Goal: Information Seeking & Learning: Learn about a topic

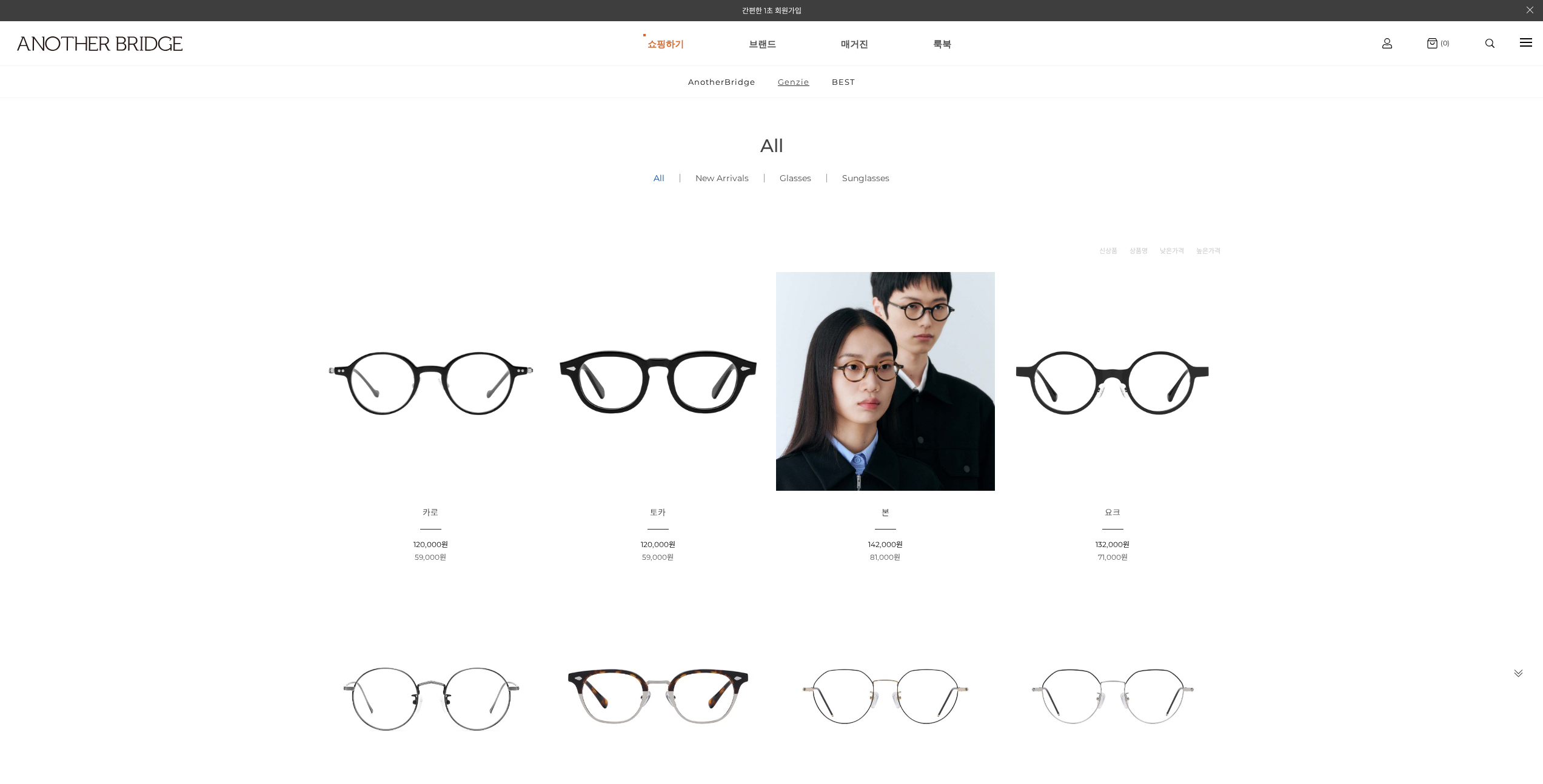
click at [784, 84] on link "Genzie" at bounding box center [794, 82] width 52 height 32
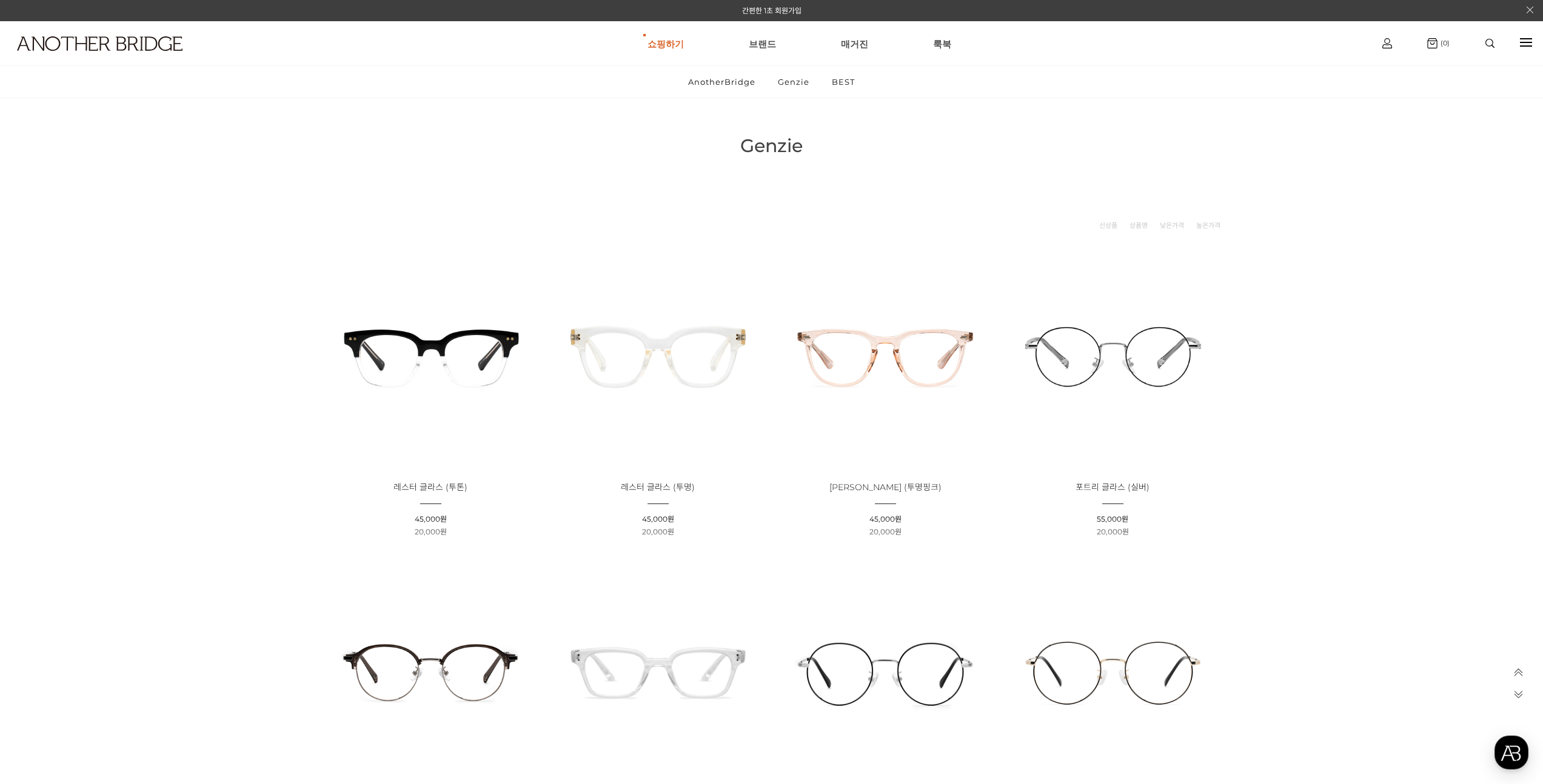
scroll to position [799, 0]
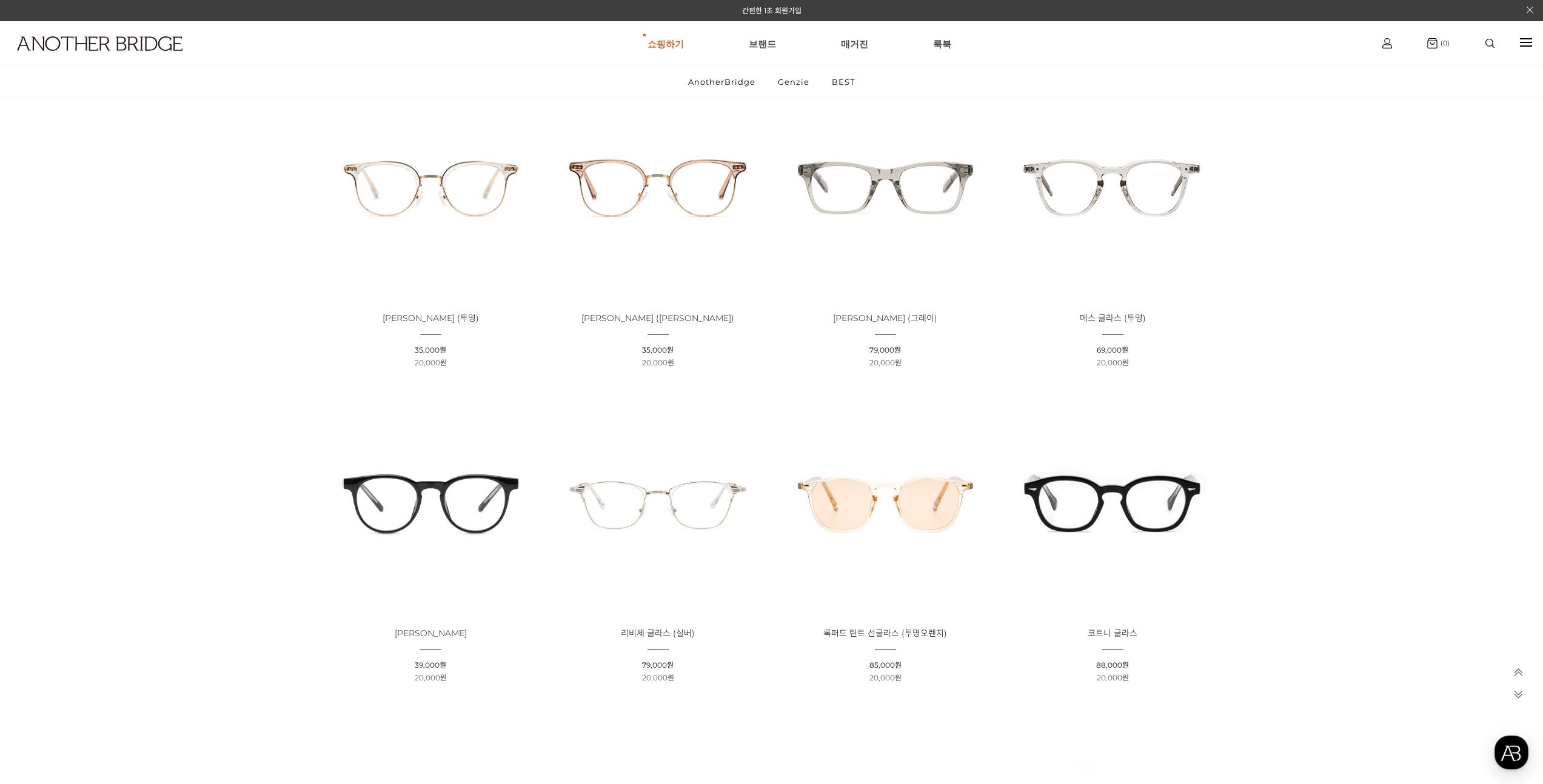
click at [899, 241] on img at bounding box center [885, 187] width 219 height 219
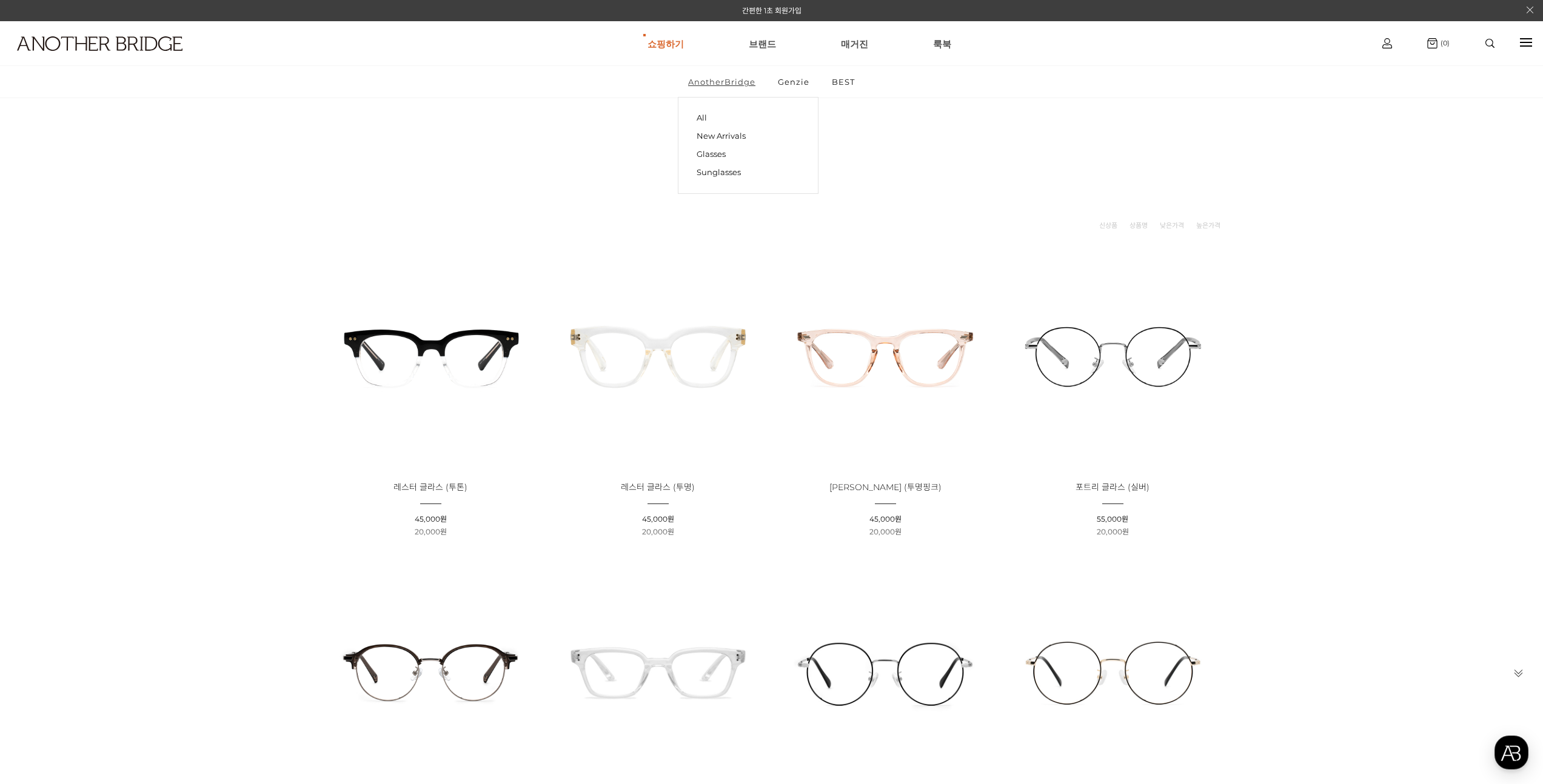
click at [702, 83] on link "AnotherBridge" at bounding box center [722, 82] width 88 height 32
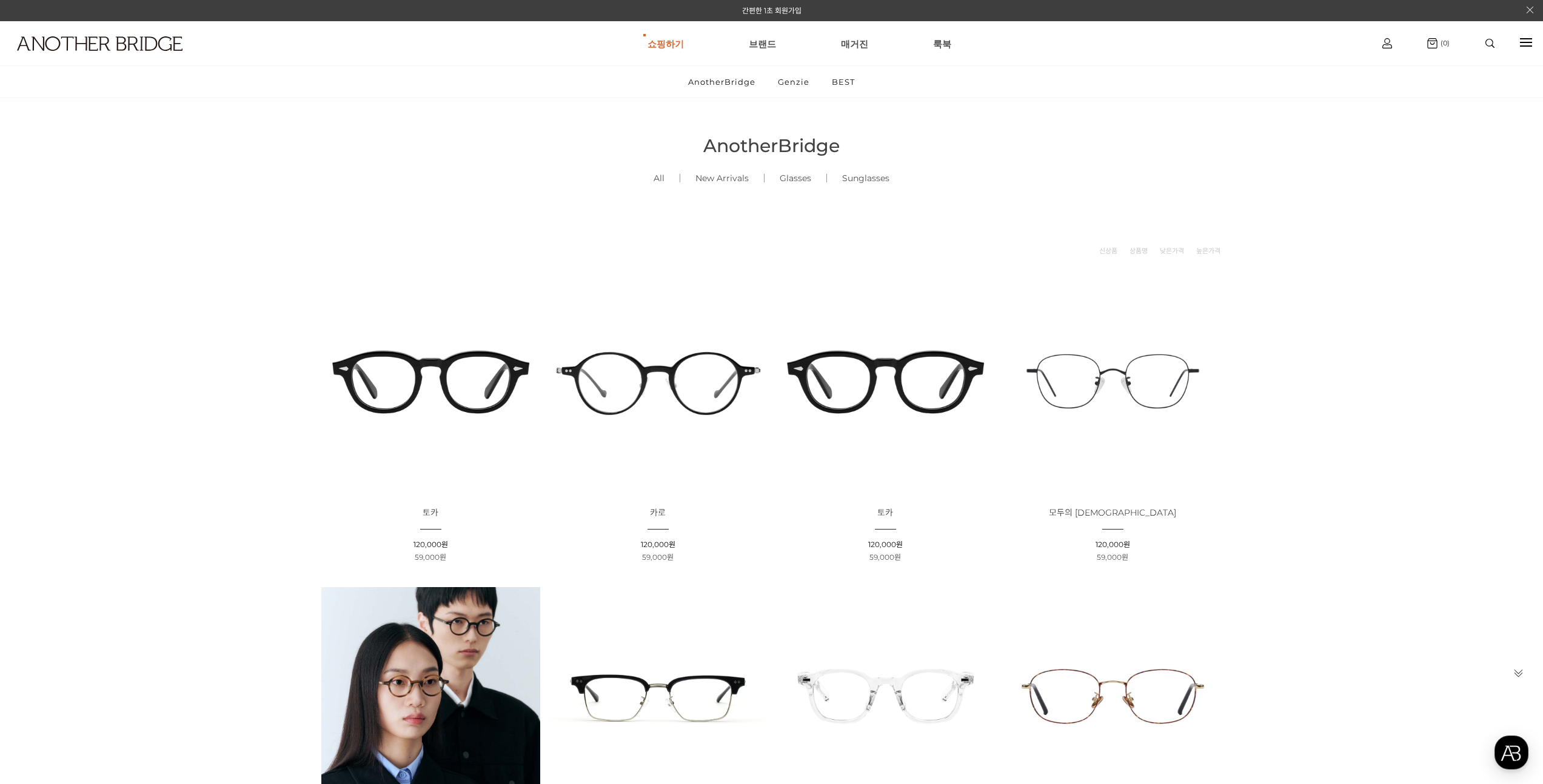
click at [470, 380] on img at bounding box center [431, 382] width 219 height 219
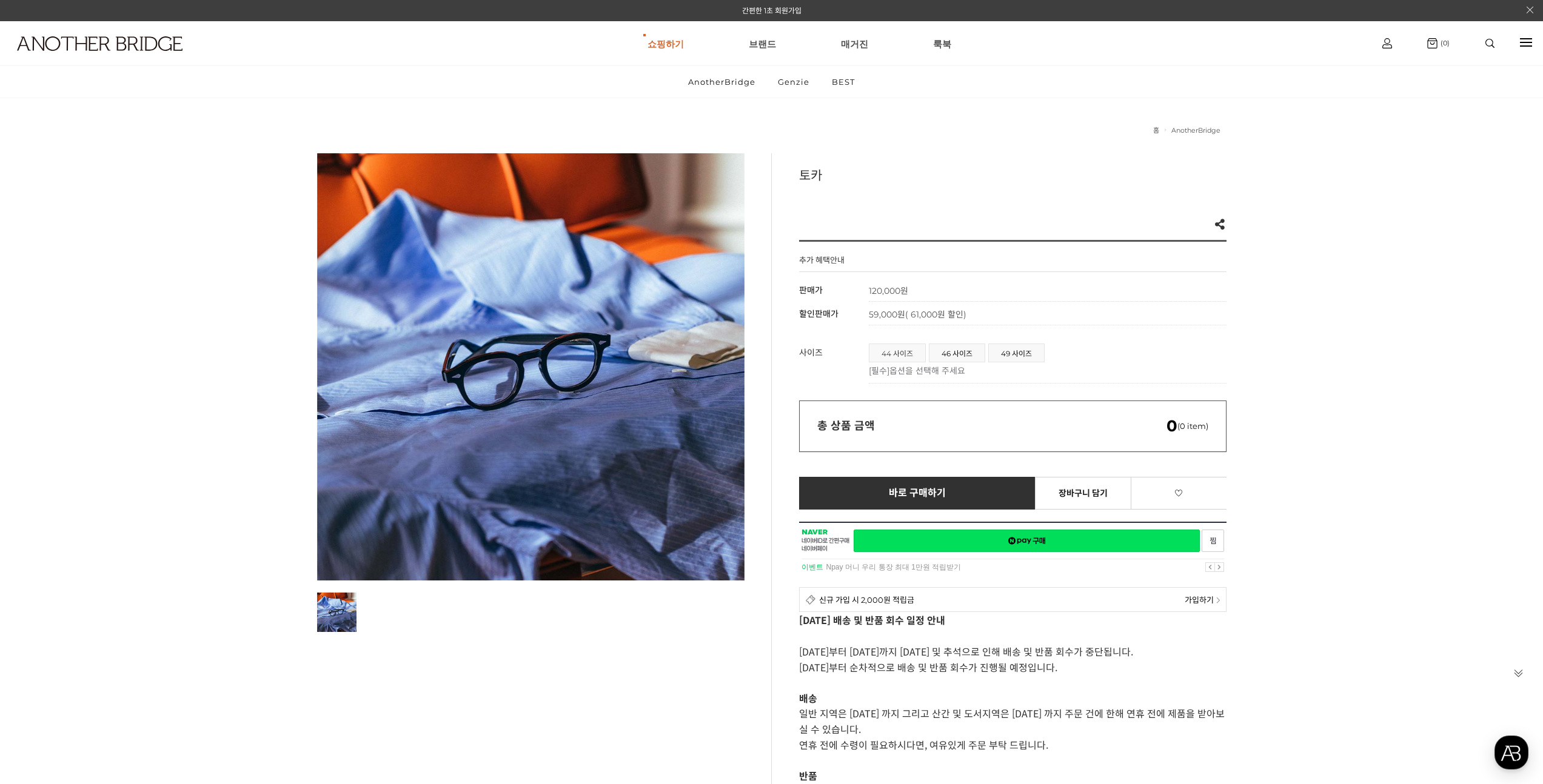
click at [902, 354] on span "44 사이즈" at bounding box center [898, 353] width 56 height 17
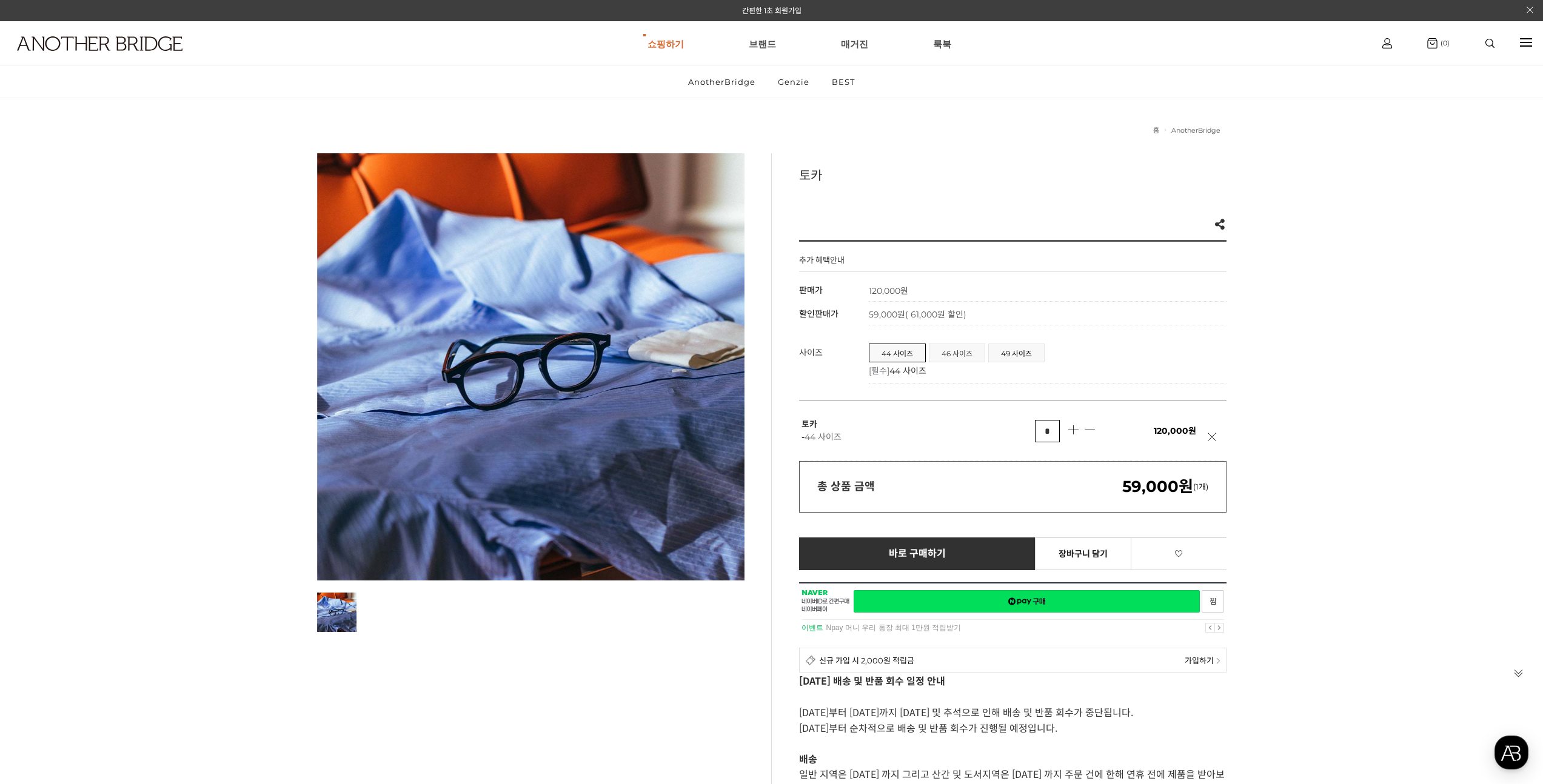
click at [949, 358] on span "46 사이즈" at bounding box center [956, 353] width 55 height 17
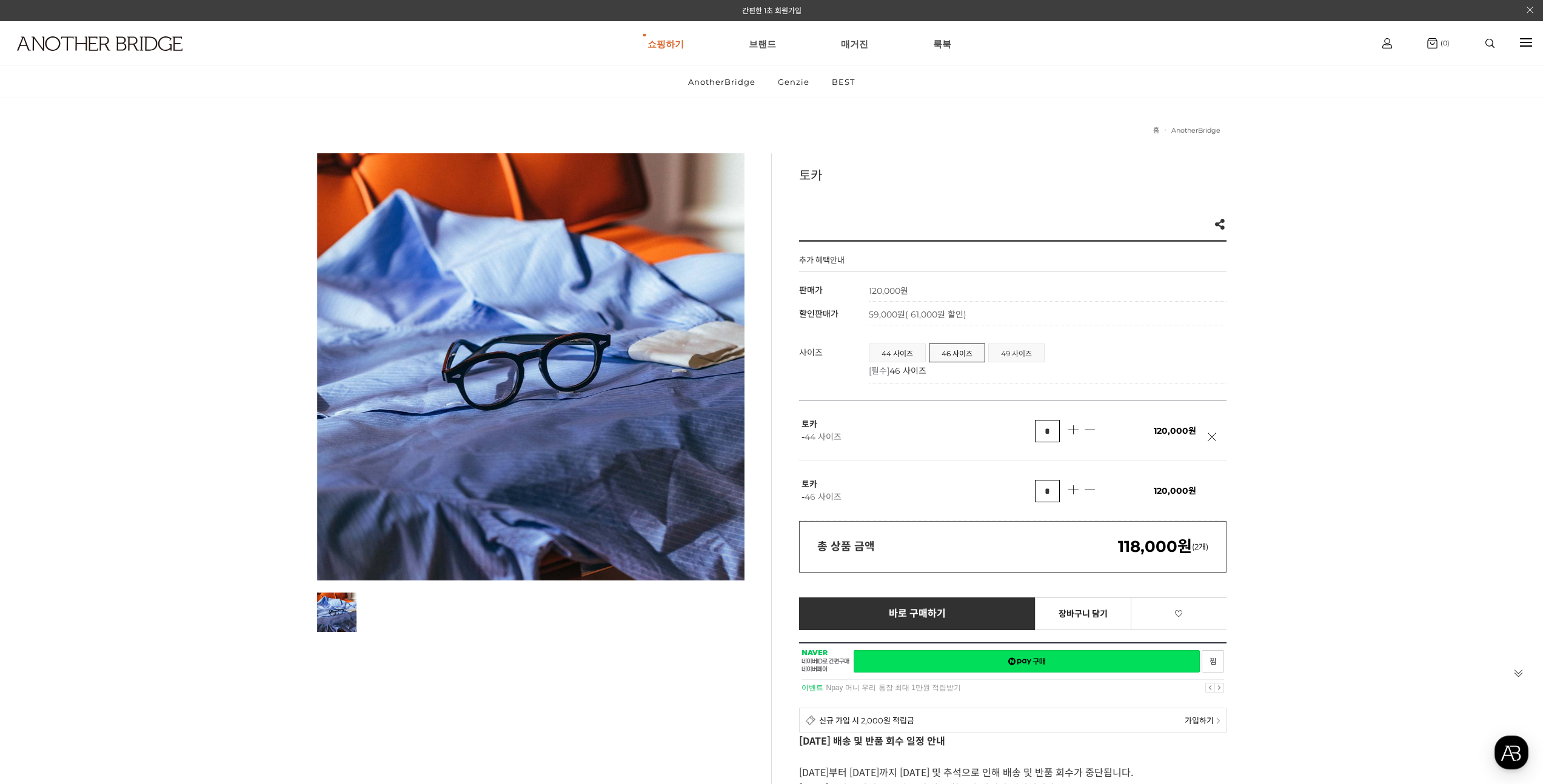
click at [1009, 354] on span "49 사이즈" at bounding box center [1016, 353] width 55 height 17
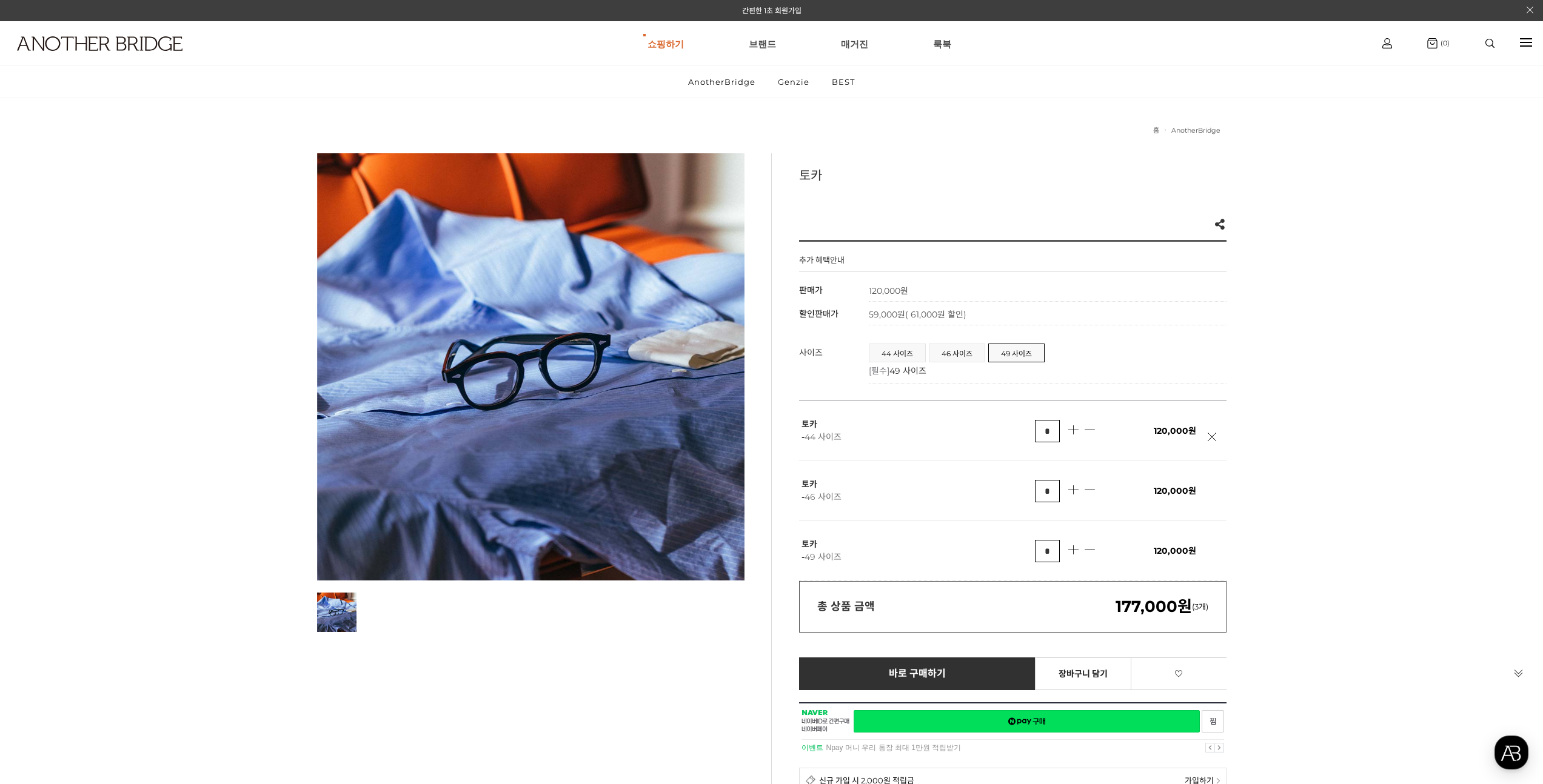
click at [1215, 441] on link at bounding box center [1216, 443] width 15 height 21
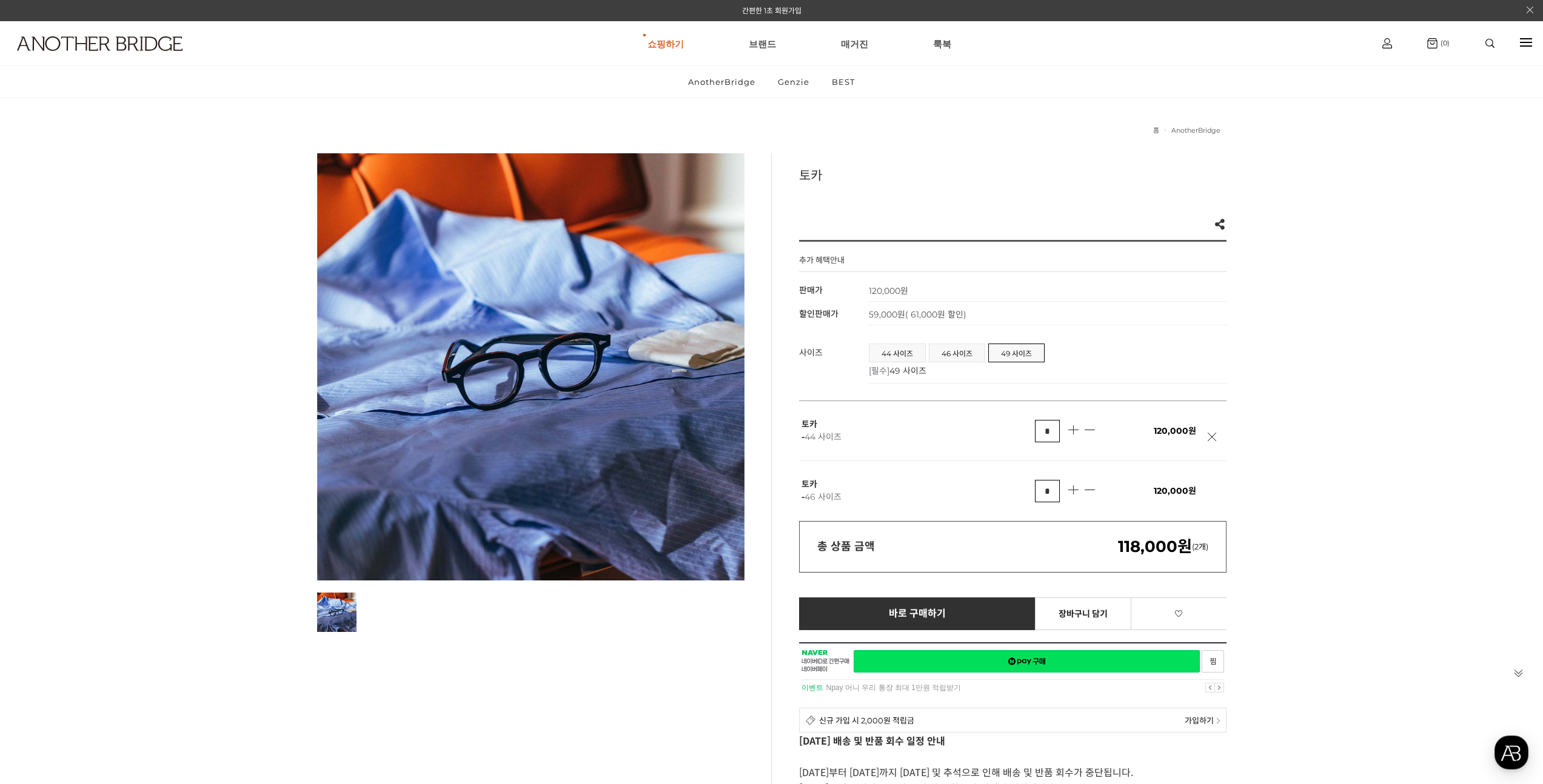
click at [1215, 435] on link at bounding box center [1216, 443] width 15 height 21
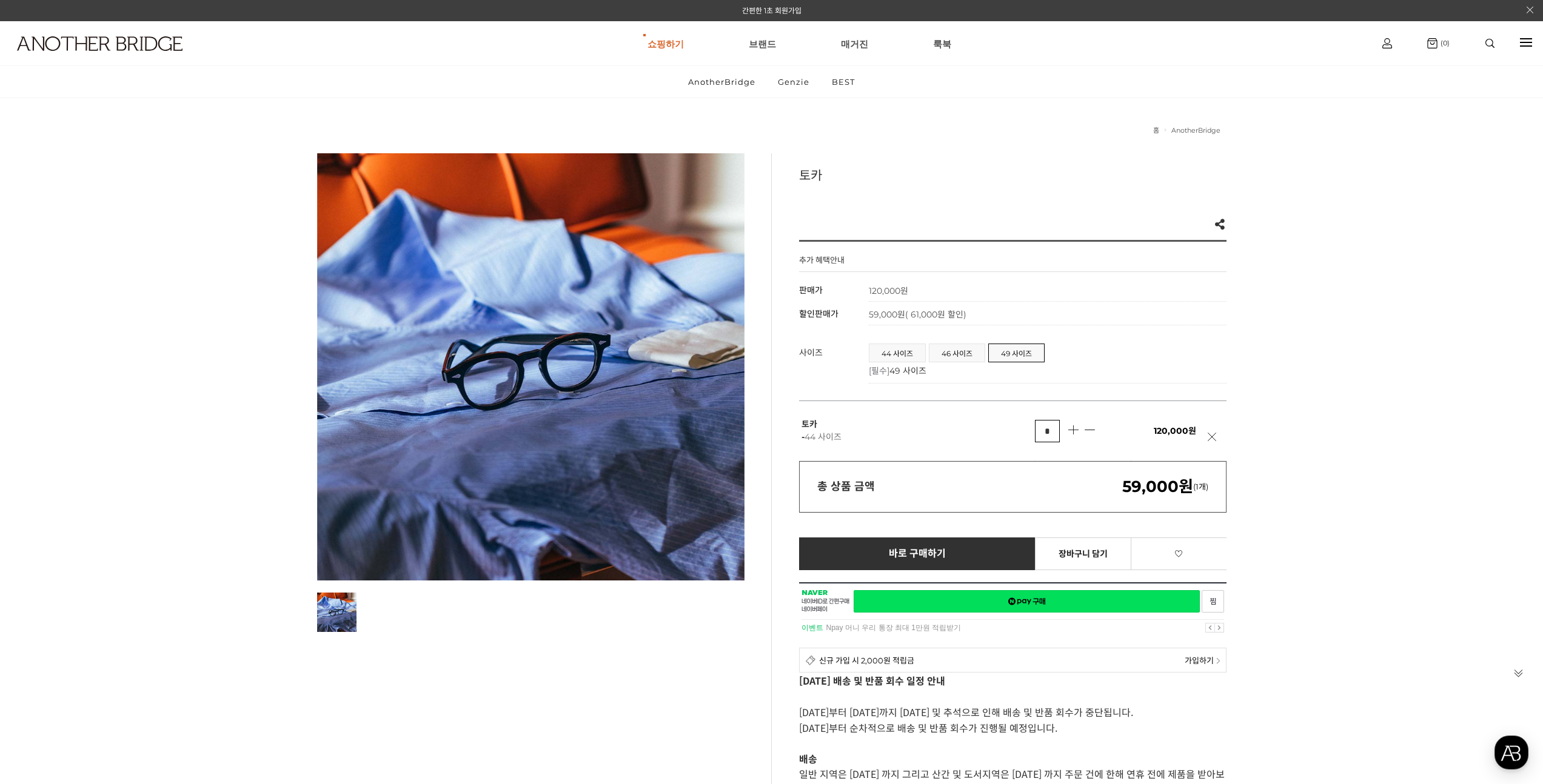
click at [1215, 435] on link at bounding box center [1216, 443] width 15 height 21
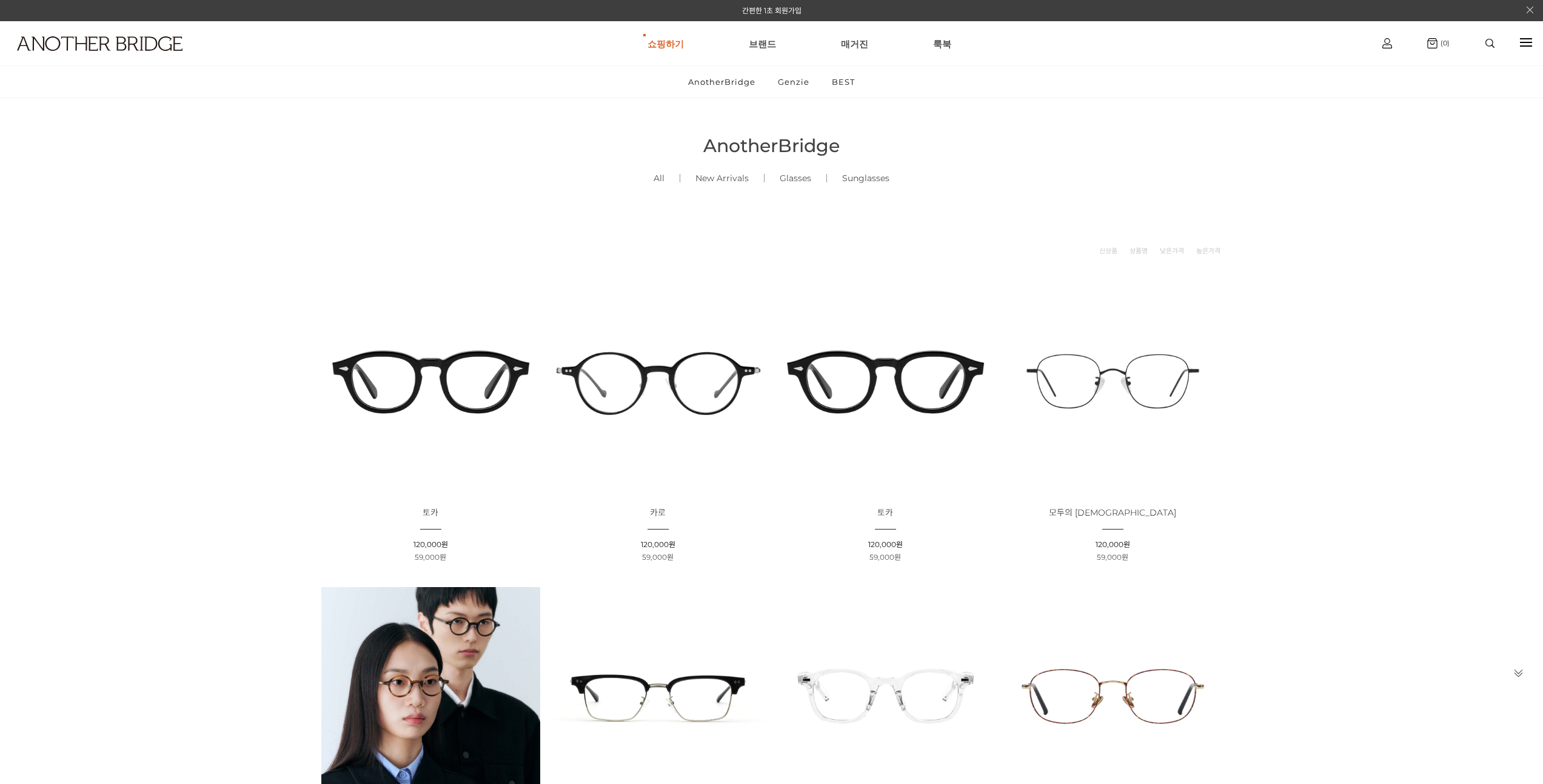
click at [883, 379] on img at bounding box center [885, 382] width 219 height 219
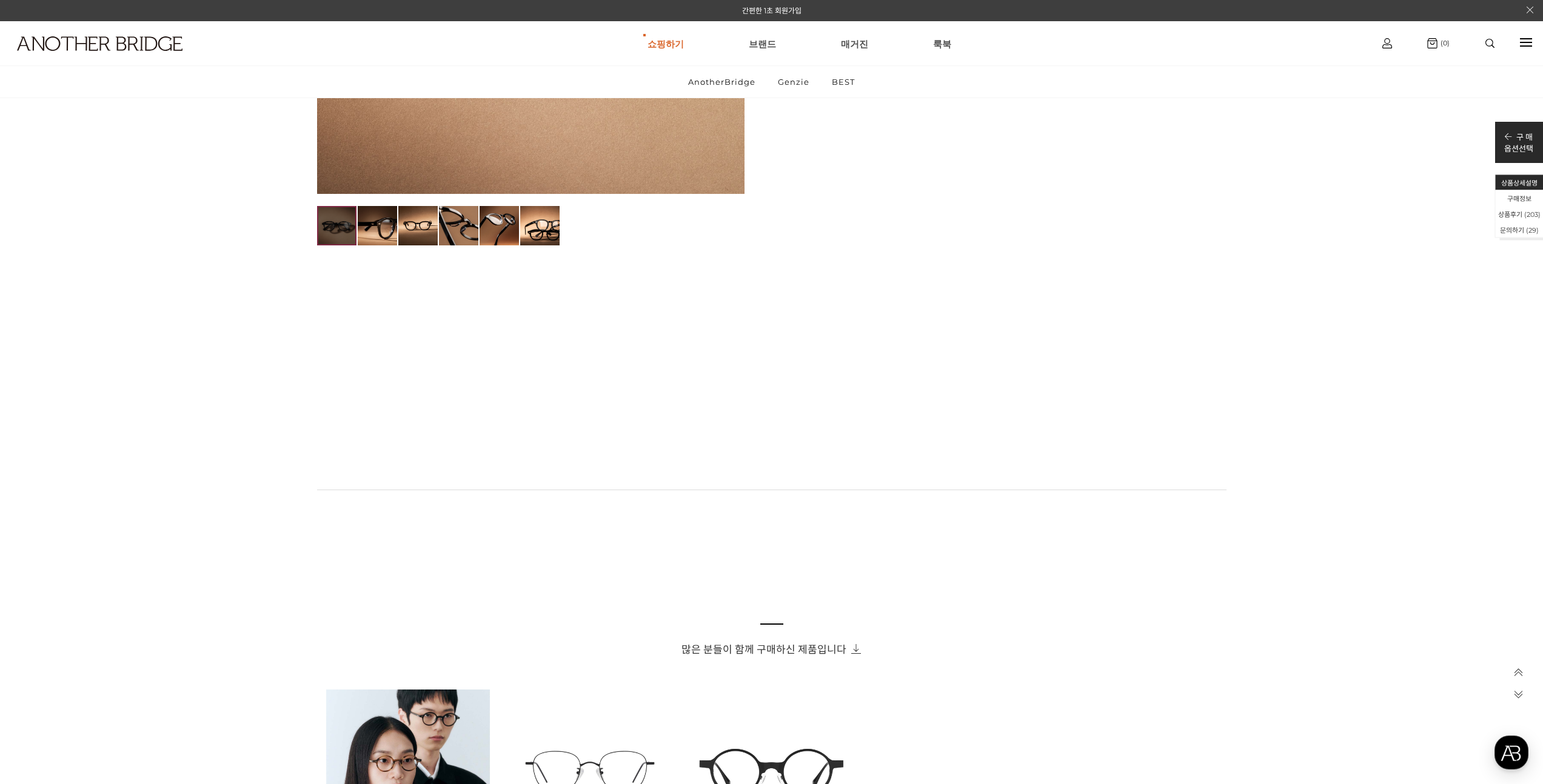
scroll to position [806, 0]
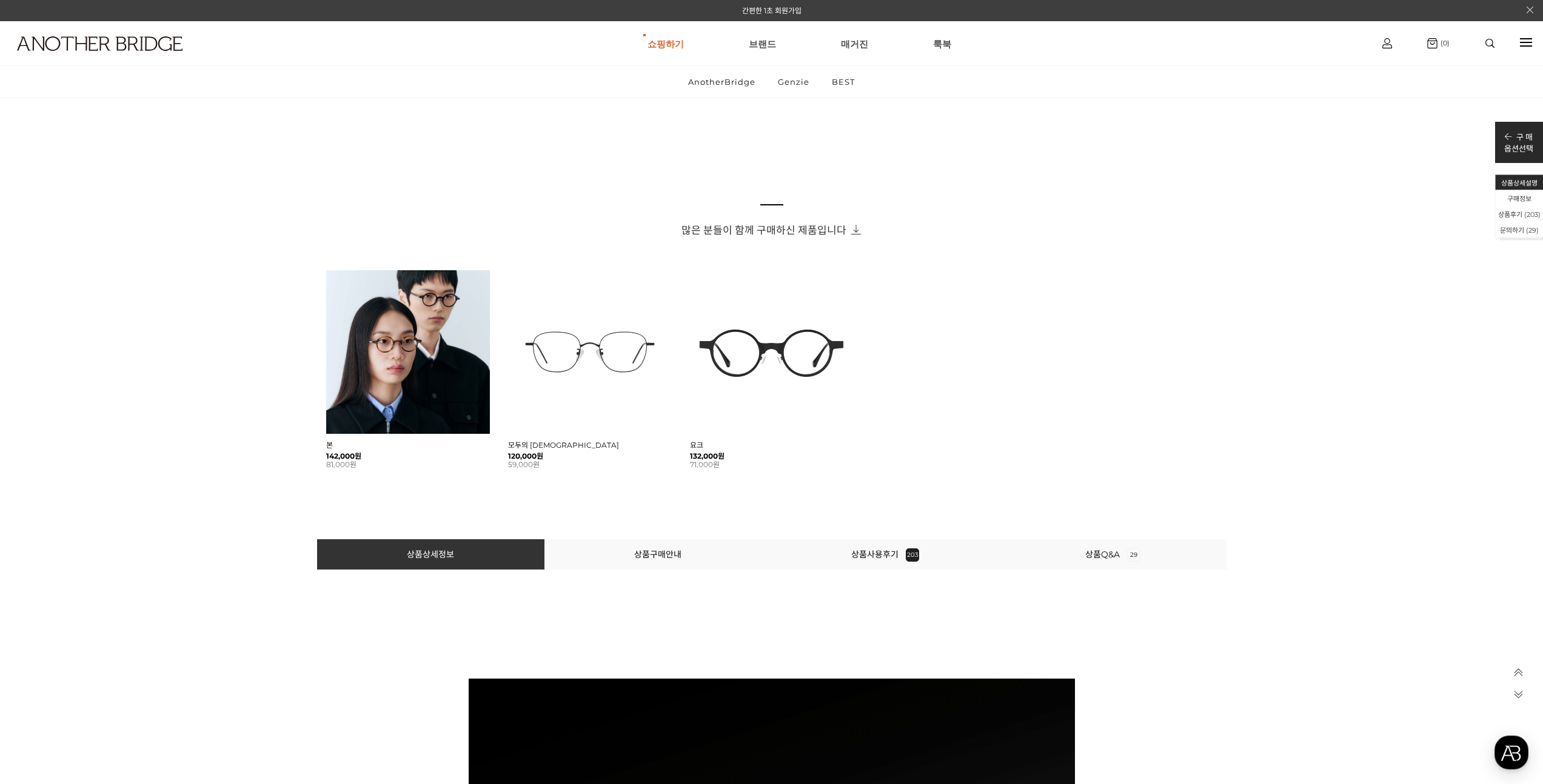
click at [918, 560] on li "상품사용후기 203" at bounding box center [885, 555] width 228 height 31
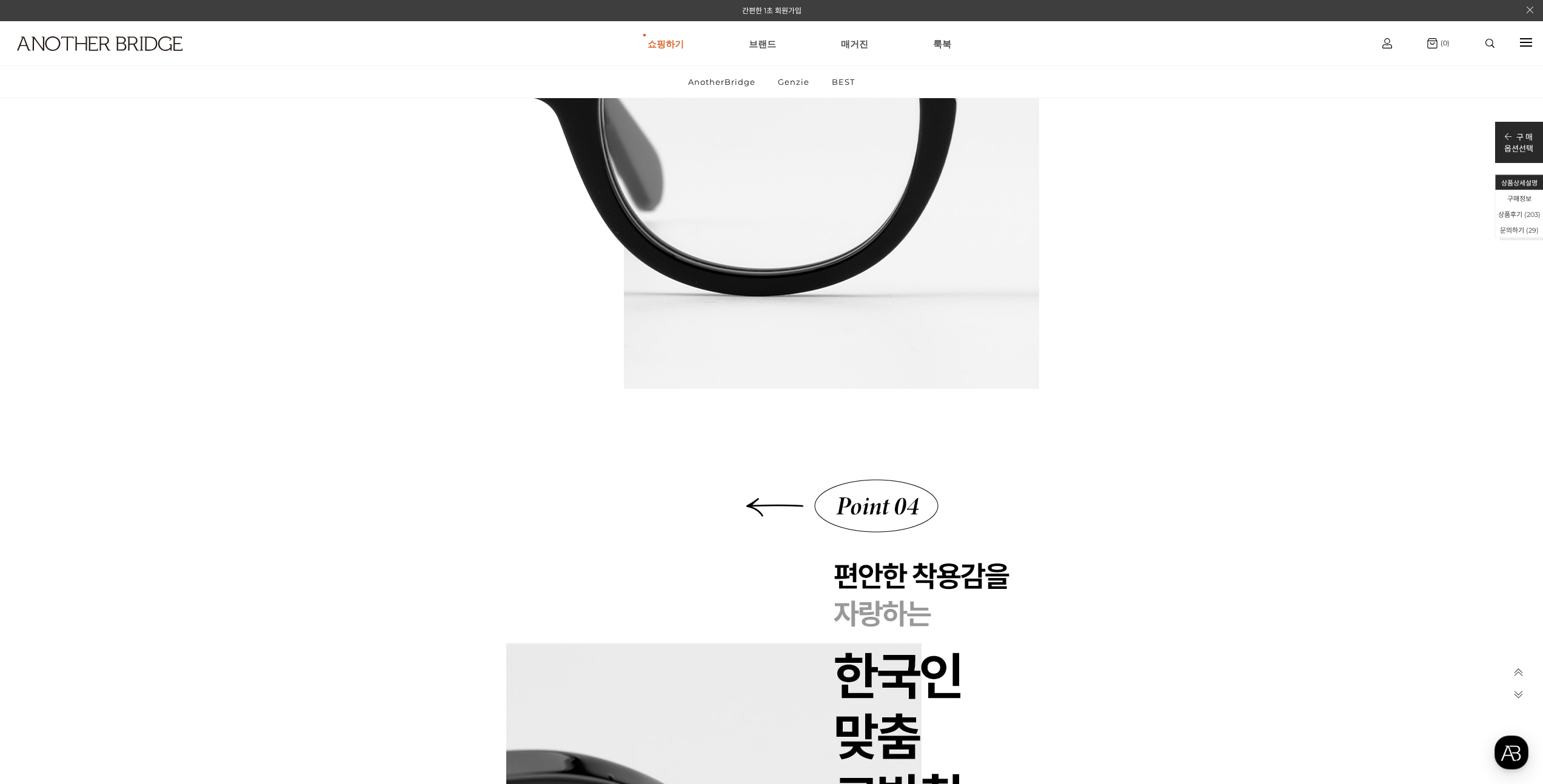
scroll to position [0, 0]
